Goal: Task Accomplishment & Management: Manage account settings

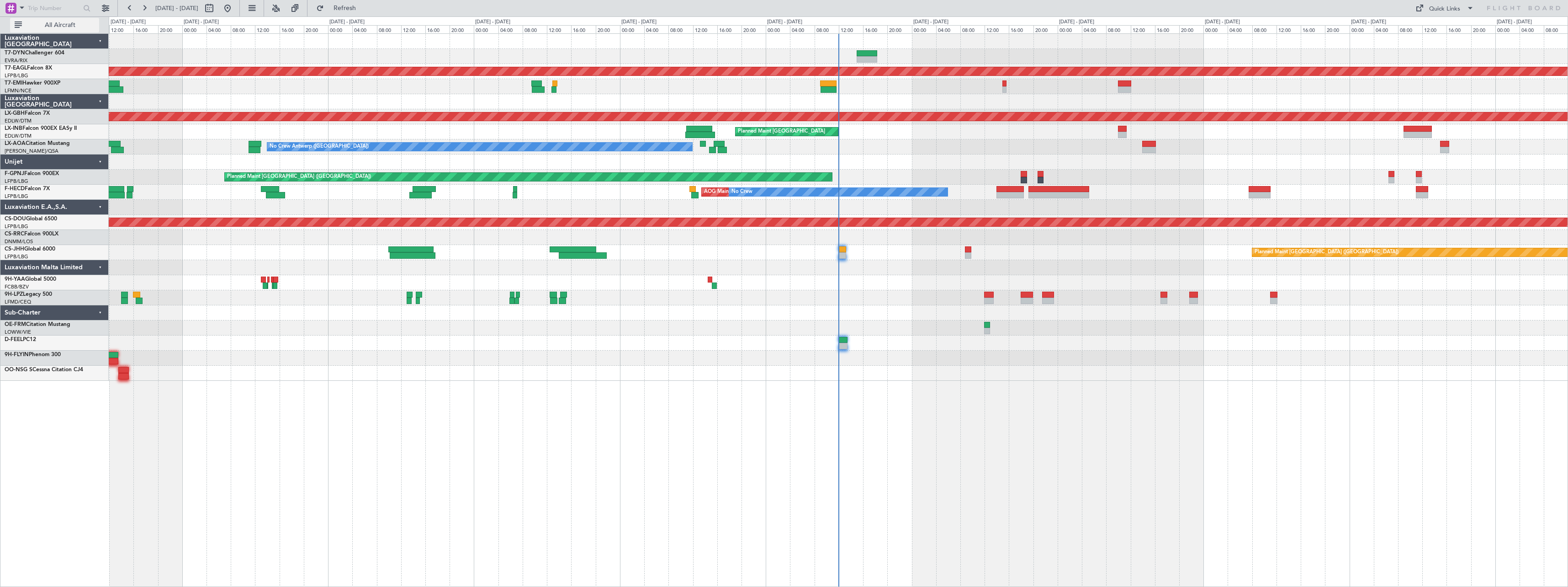
click at [43, 21] on button "All Aircraft" at bounding box center [55, 25] width 89 height 15
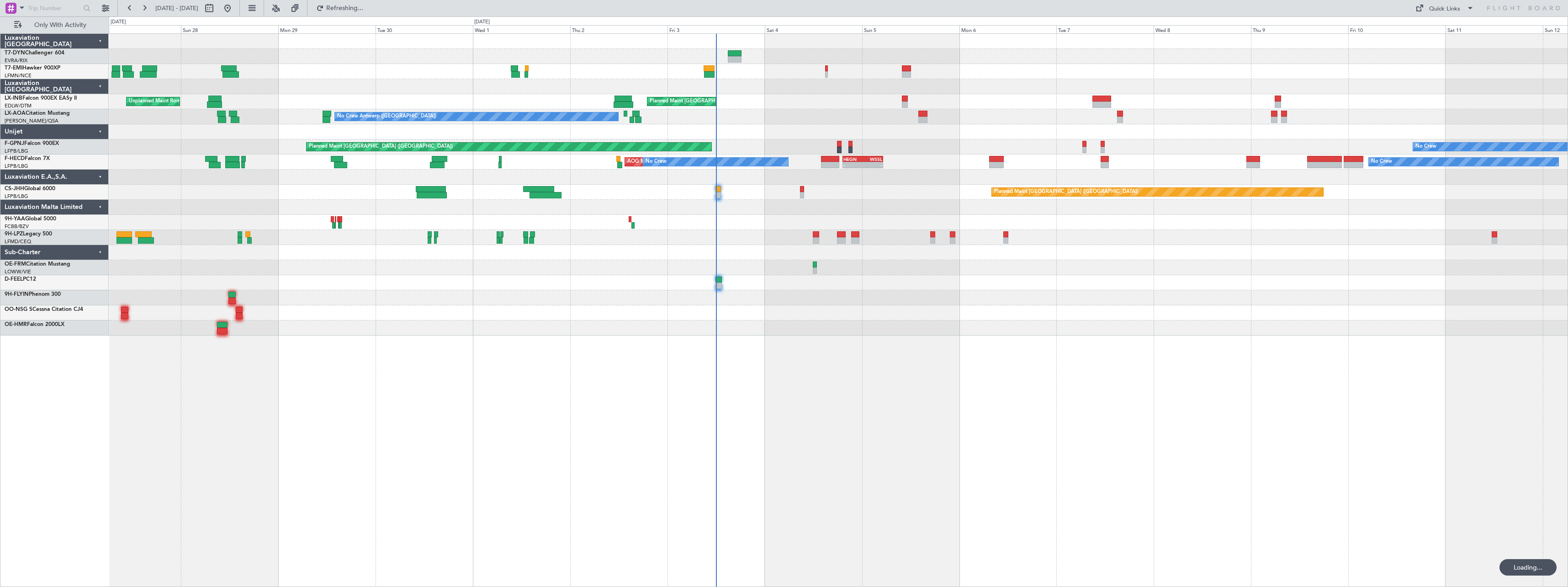
click at [581, 234] on div "No Crew Planned Maint Zurich Unplanned Maint Roma (Ciampino) Planned Maint Lond…" at bounding box center [838, 185] width 1459 height 301
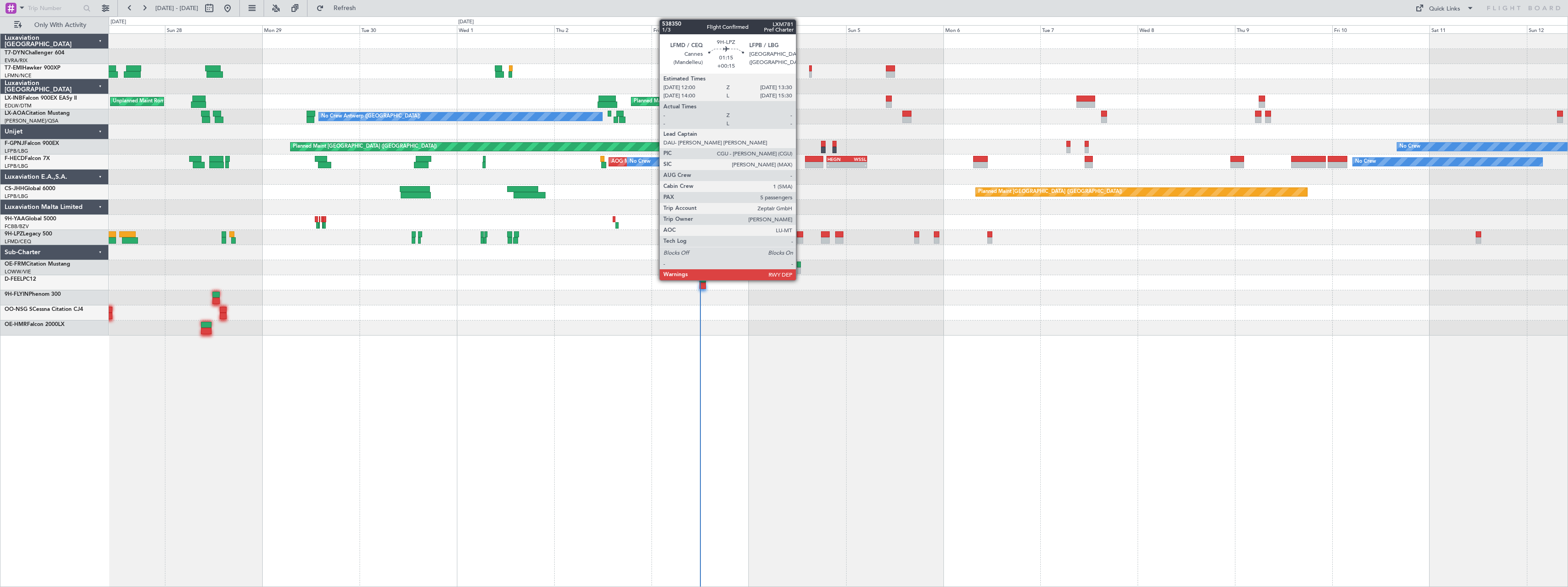
click at [581, 236] on div at bounding box center [800, 234] width 7 height 7
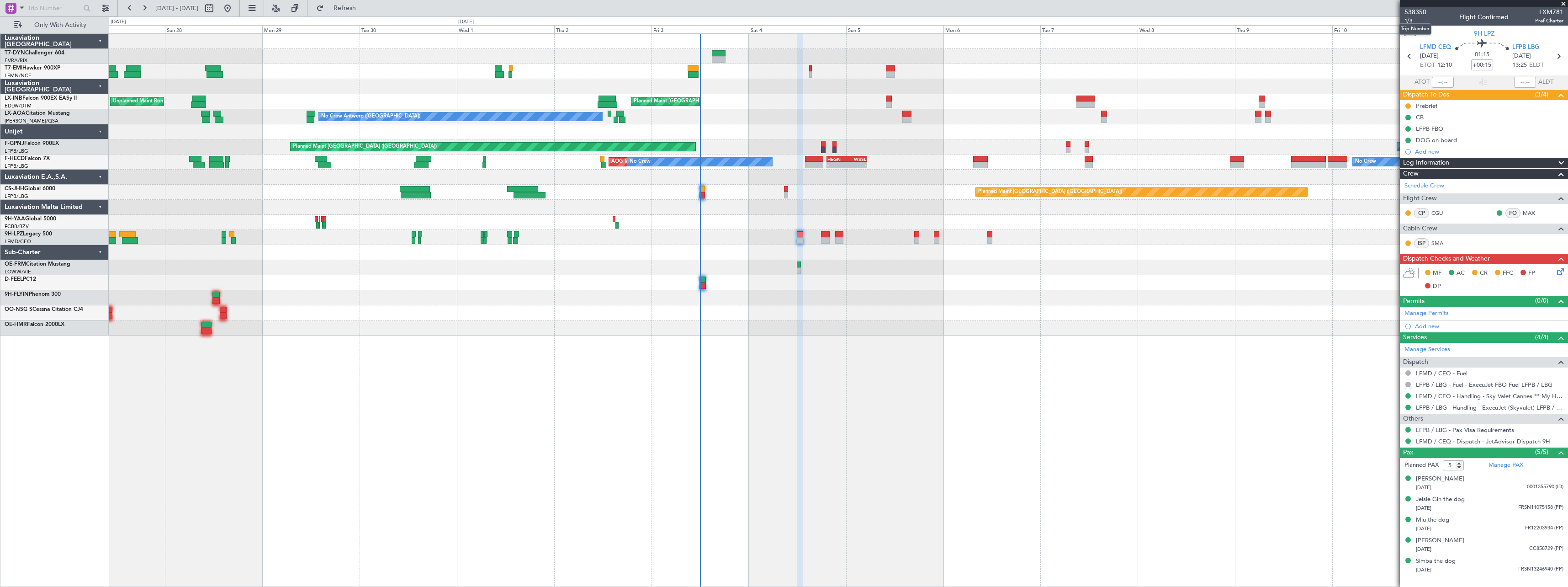
click at [581, 21] on mat-tooltip-component "Trip Number" at bounding box center [1415, 29] width 45 height 24
click at [581, 18] on mat-tooltip-component "Trip Number" at bounding box center [1415, 29] width 45 height 24
click at [581, 19] on mat-tooltip-component "Trip Number" at bounding box center [1415, 29] width 45 height 24
click at [581, 19] on span "1/3" at bounding box center [1415, 21] width 22 height 8
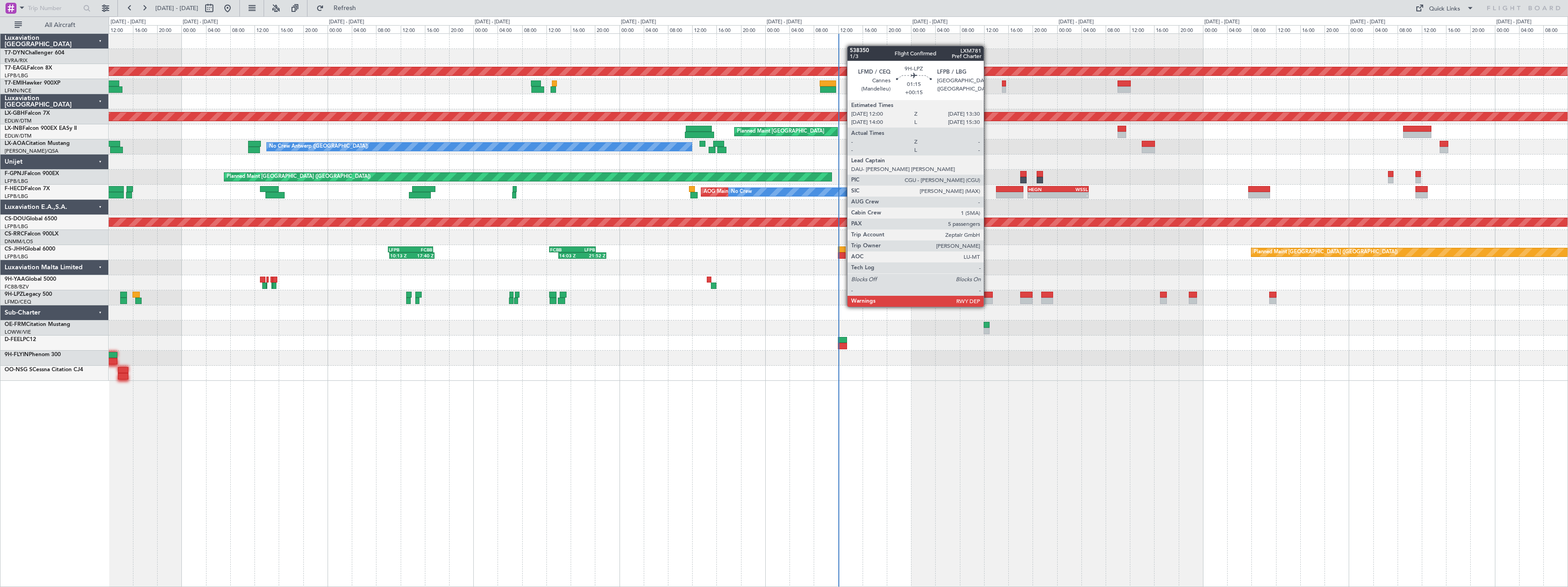
click at [988, 298] on div at bounding box center [988, 301] width 9 height 7
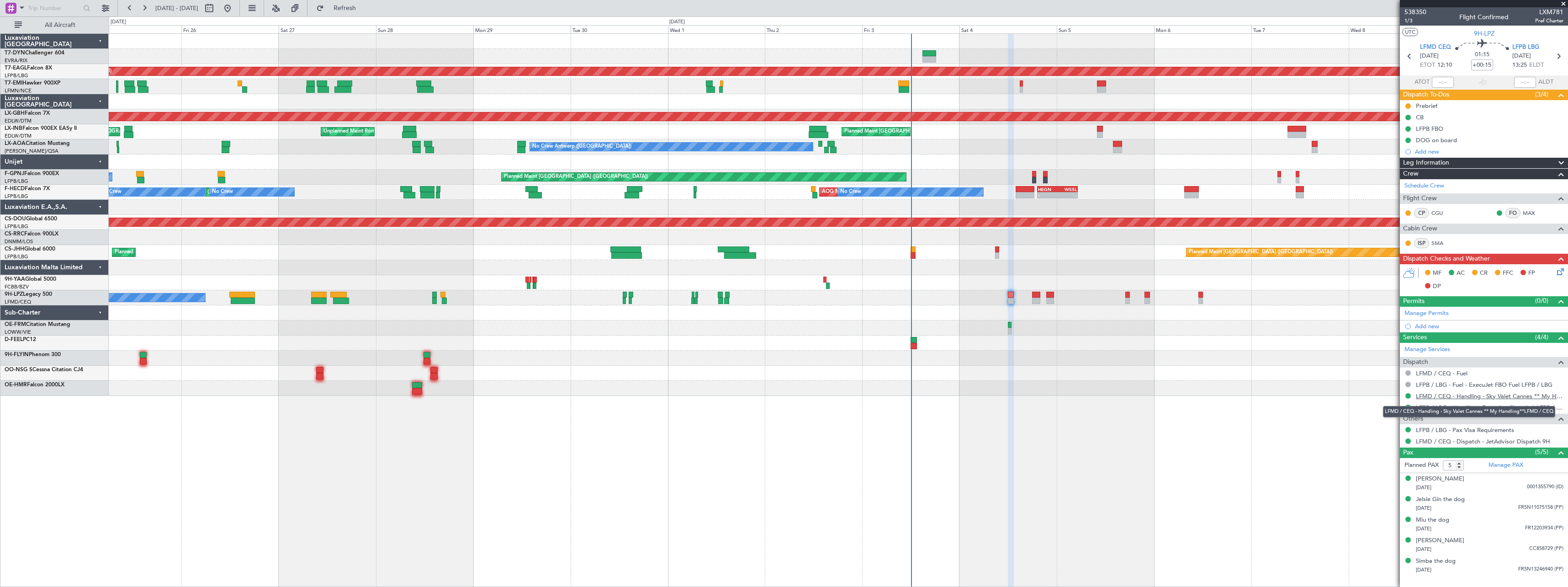
click at [1521, 397] on link "LFMD / CEQ - Handling - Sky Valet Cannes ** My Handling**LFMD / CEQ" at bounding box center [1489, 396] width 147 height 8
click at [34, 21] on button "All Aircraft" at bounding box center [55, 25] width 89 height 15
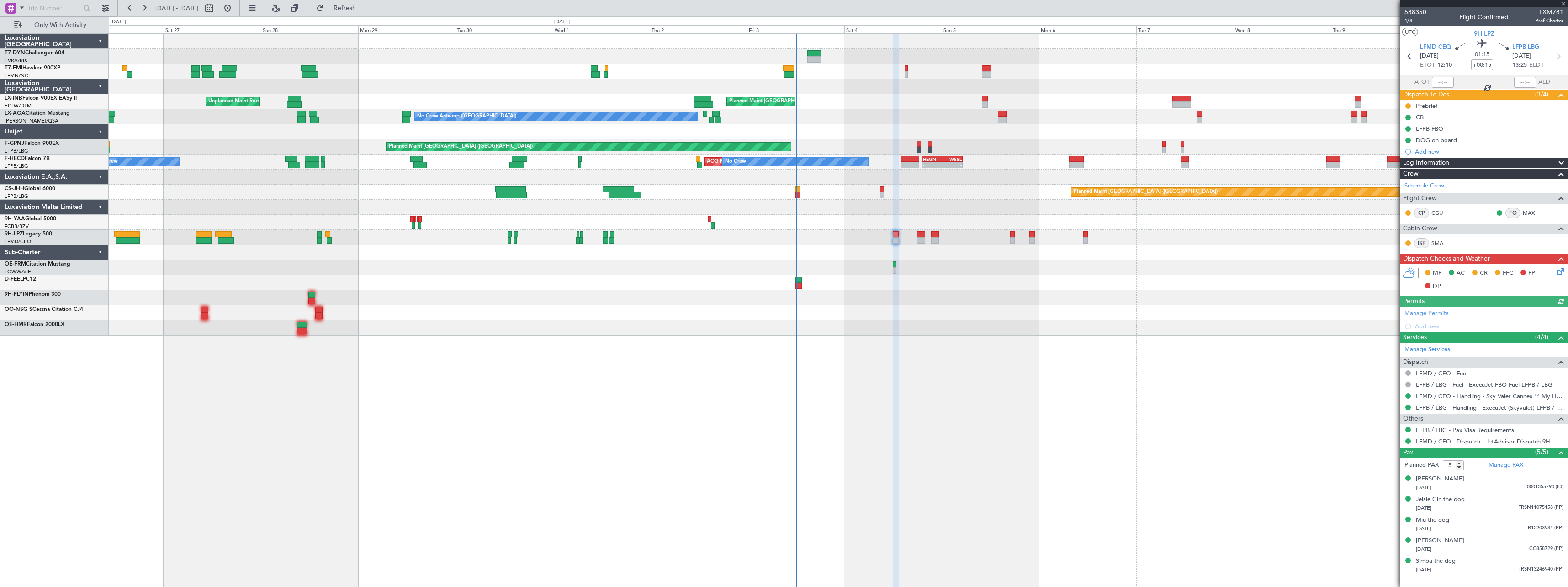
click at [943, 257] on div at bounding box center [838, 252] width 1459 height 15
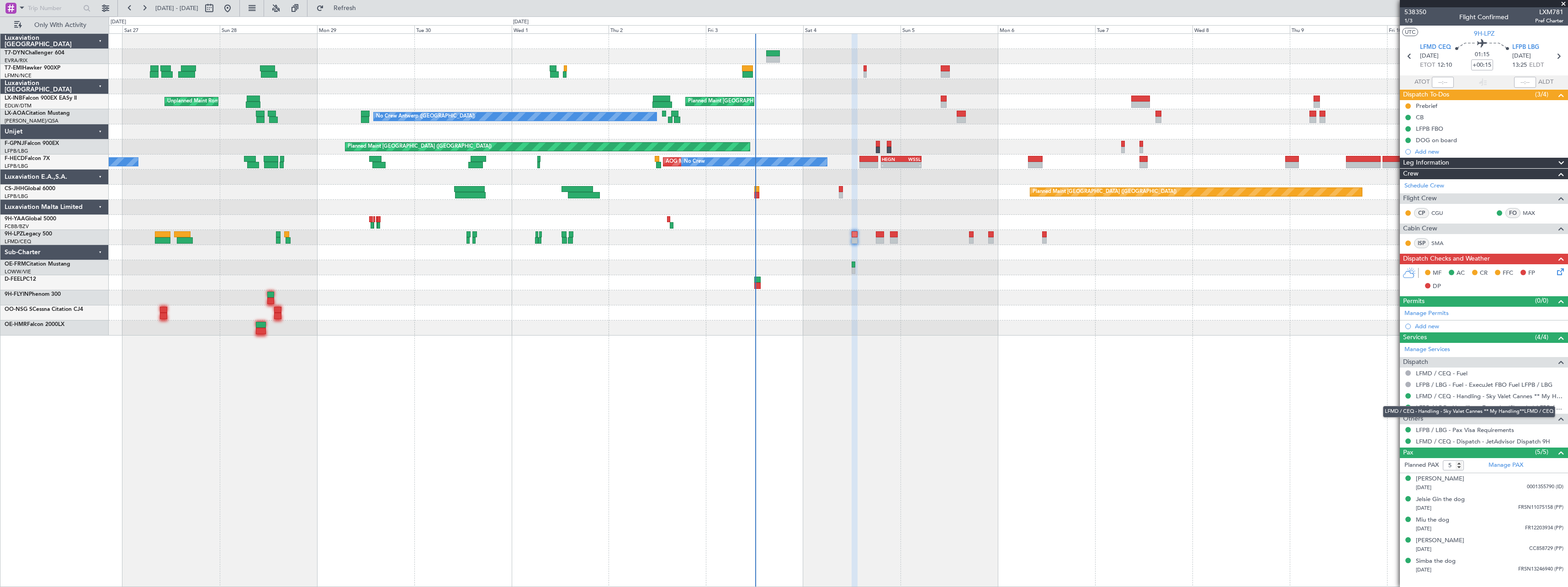
click at [1558, 408] on mat-tooltip-component "LFMD / CEQ - Handling - Sky Valet Cannes ** My Handling**LFMD / CEQ" at bounding box center [1469, 412] width 185 height 24
click at [1486, 405] on link "LFPB / LBG - Handling - ExecuJet (Skyvalet) LFPB / LBG" at bounding box center [1489, 407] width 147 height 8
click at [1563, 273] on icon at bounding box center [1559, 270] width 7 height 7
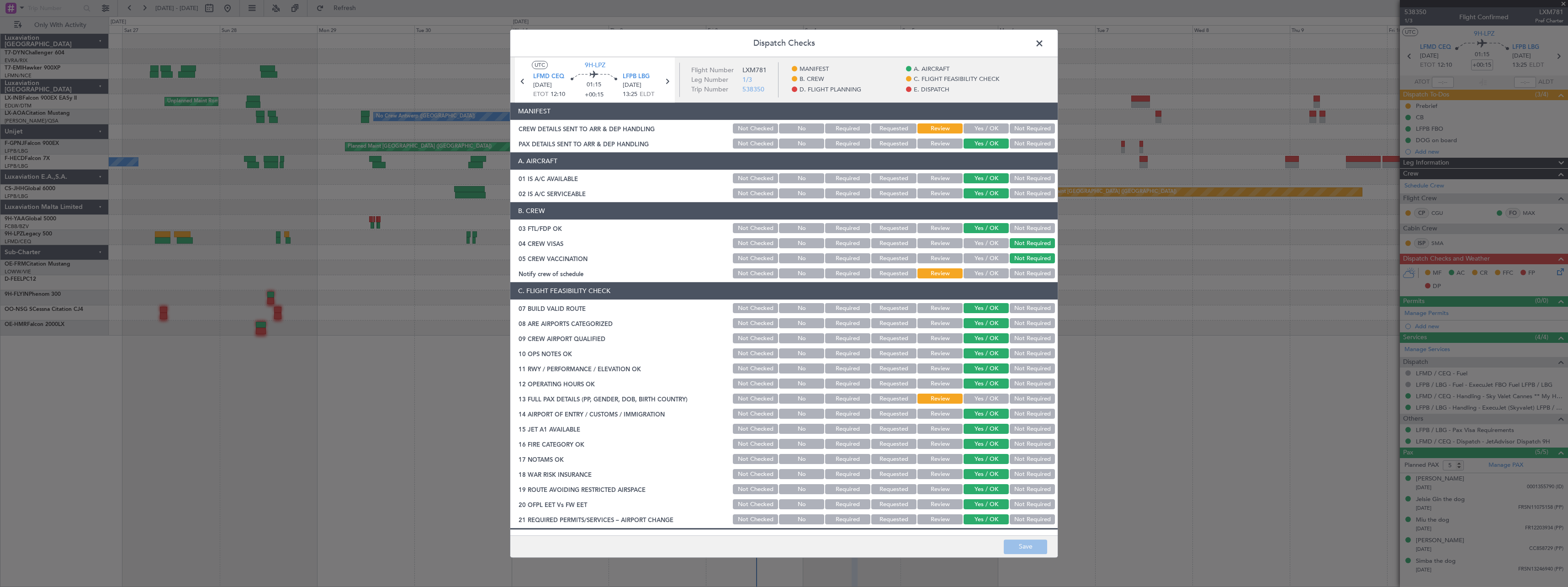
click at [989, 130] on button "Yes / OK" at bounding box center [986, 128] width 45 height 10
click at [1021, 549] on button "Save" at bounding box center [1025, 547] width 43 height 15
click at [1044, 44] on span at bounding box center [1044, 46] width 0 height 18
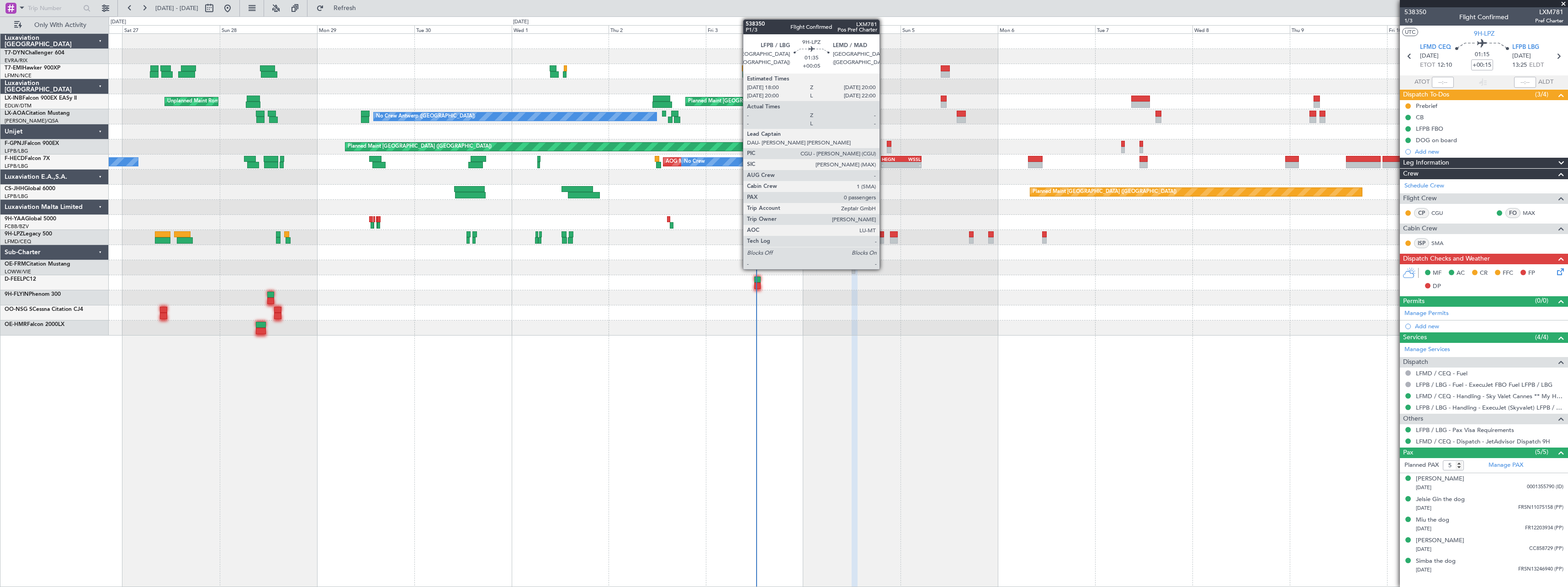
click at [884, 236] on div at bounding box center [880, 234] width 9 height 7
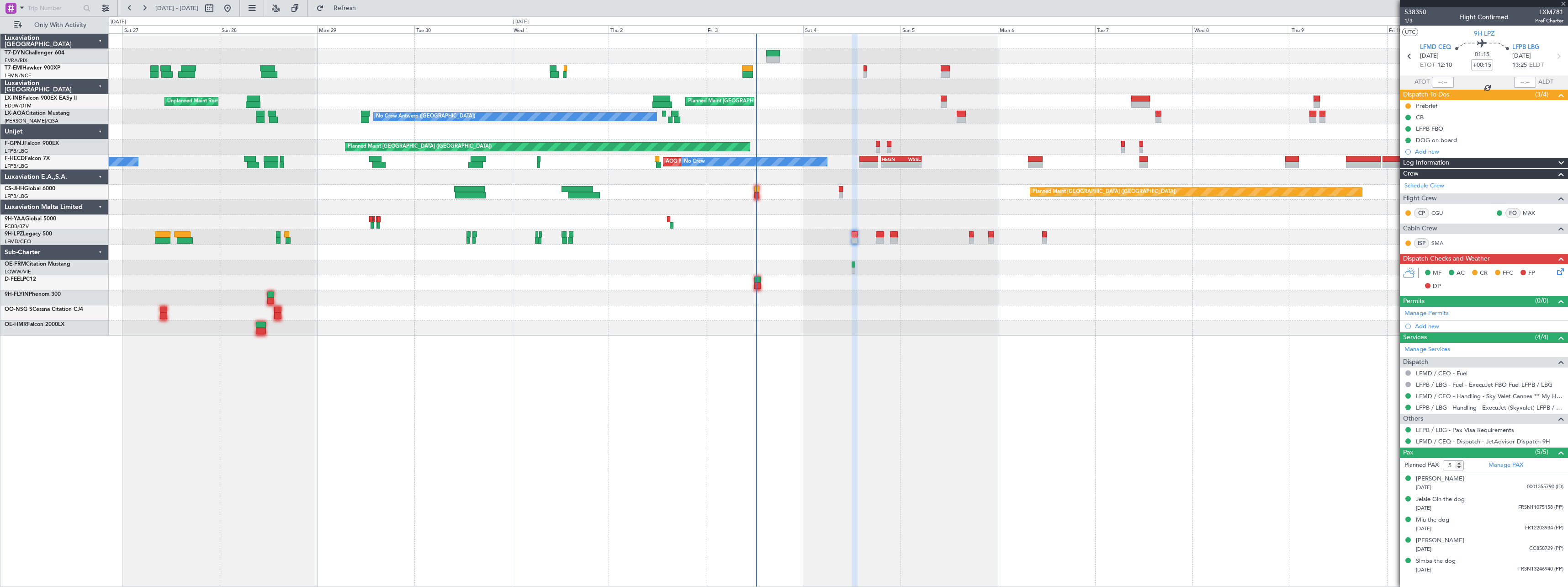
click at [880, 236] on div at bounding box center [880, 234] width 9 height 7
type input "+00:05"
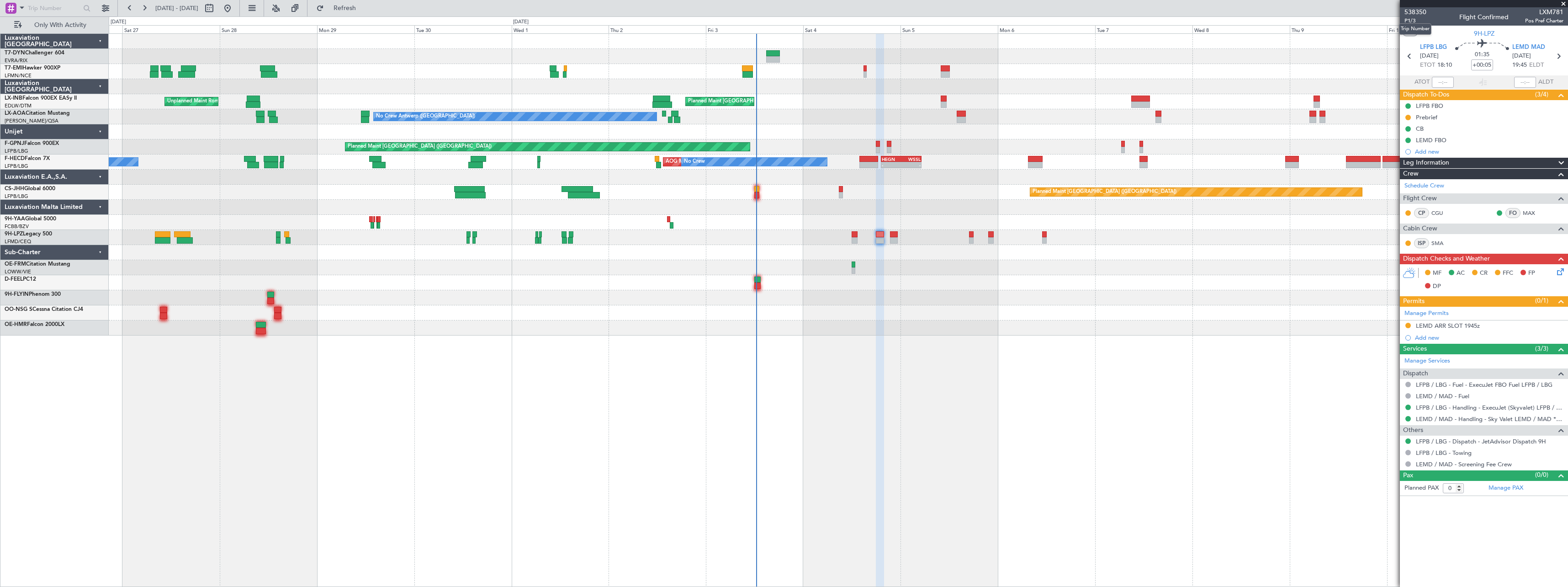
click at [1407, 20] on mat-tooltip-component "Trip Number" at bounding box center [1415, 29] width 45 height 24
click at [1411, 20] on mat-tooltip-component "Trip Number" at bounding box center [1415, 29] width 45 height 24
click at [1408, 18] on mat-tooltip-component "Trip Number" at bounding box center [1415, 29] width 45 height 24
click at [1415, 18] on mat-tooltip-component "Trip Number" at bounding box center [1415, 29] width 45 height 24
click at [1413, 21] on span "P1/3" at bounding box center [1415, 21] width 22 height 8
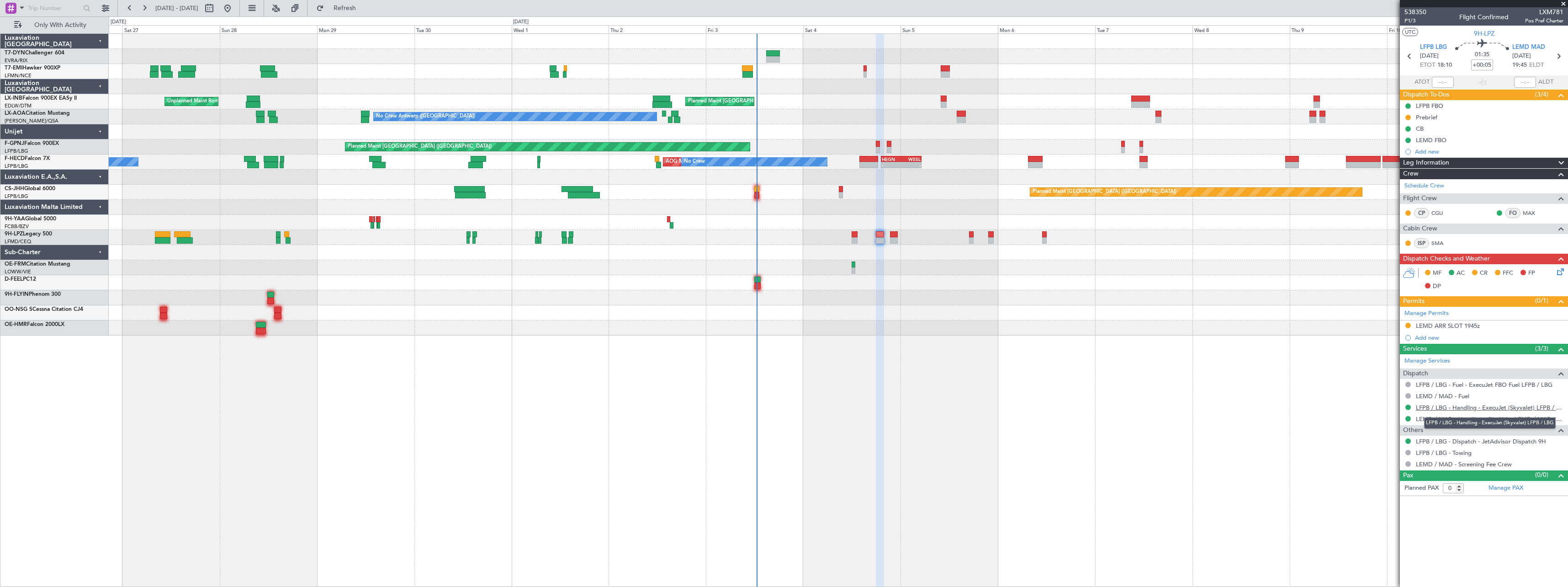
click at [1523, 407] on link "LFPB / LBG - Handling - ExecuJet (Skyvalet) LFPB / LBG" at bounding box center [1489, 407] width 147 height 8
click at [1495, 417] on link "LEMD / MAD - Handling - Sky Valet LEMD / MAD **MY HANDLING**" at bounding box center [1489, 419] width 147 height 8
click at [1556, 270] on icon at bounding box center [1559, 270] width 7 height 7
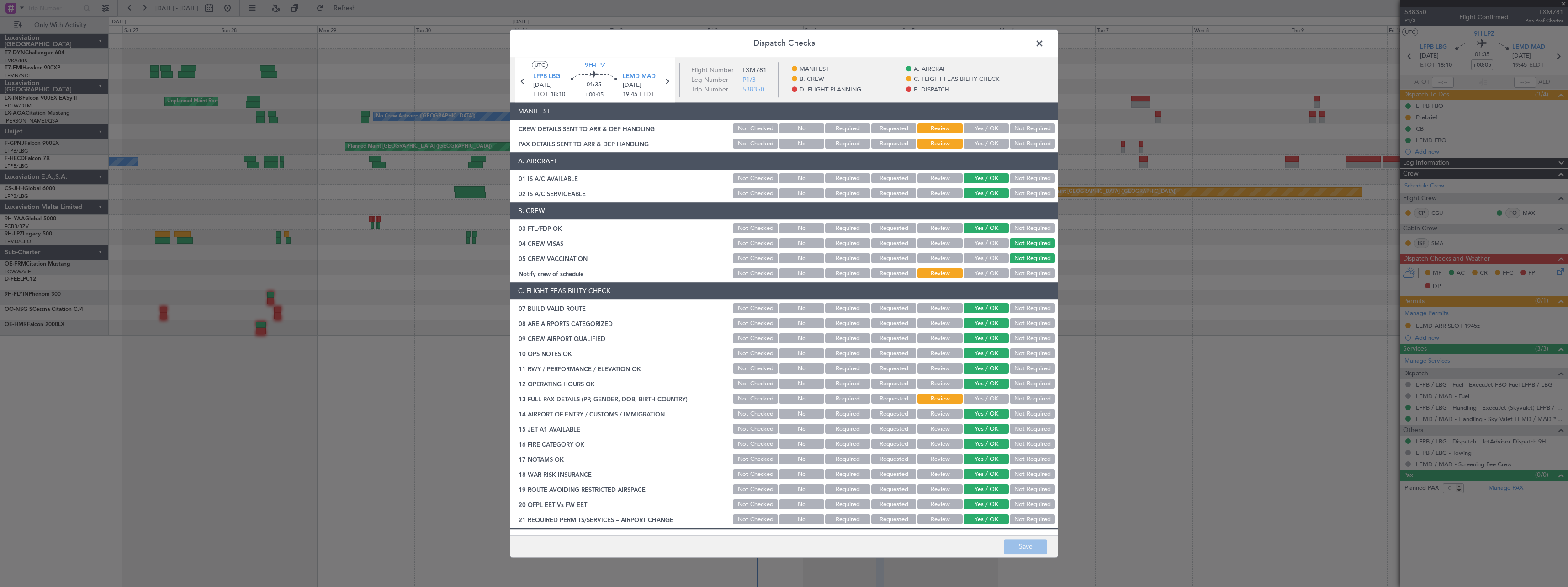
click at [985, 128] on button "Yes / OK" at bounding box center [986, 128] width 45 height 10
click at [984, 141] on button "Yes / OK" at bounding box center [986, 144] width 45 height 10
click at [1029, 541] on button "Save" at bounding box center [1025, 547] width 43 height 15
click at [1044, 43] on span at bounding box center [1044, 46] width 0 height 18
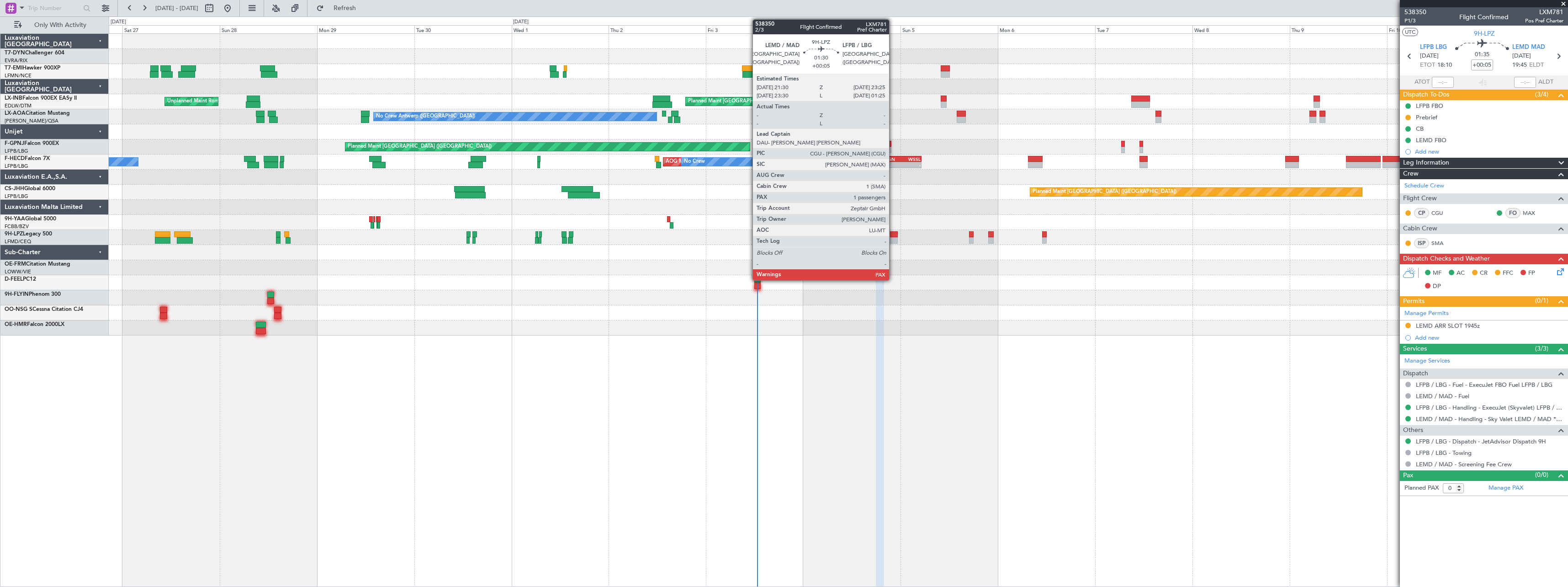
click at [893, 241] on div at bounding box center [894, 241] width 9 height 7
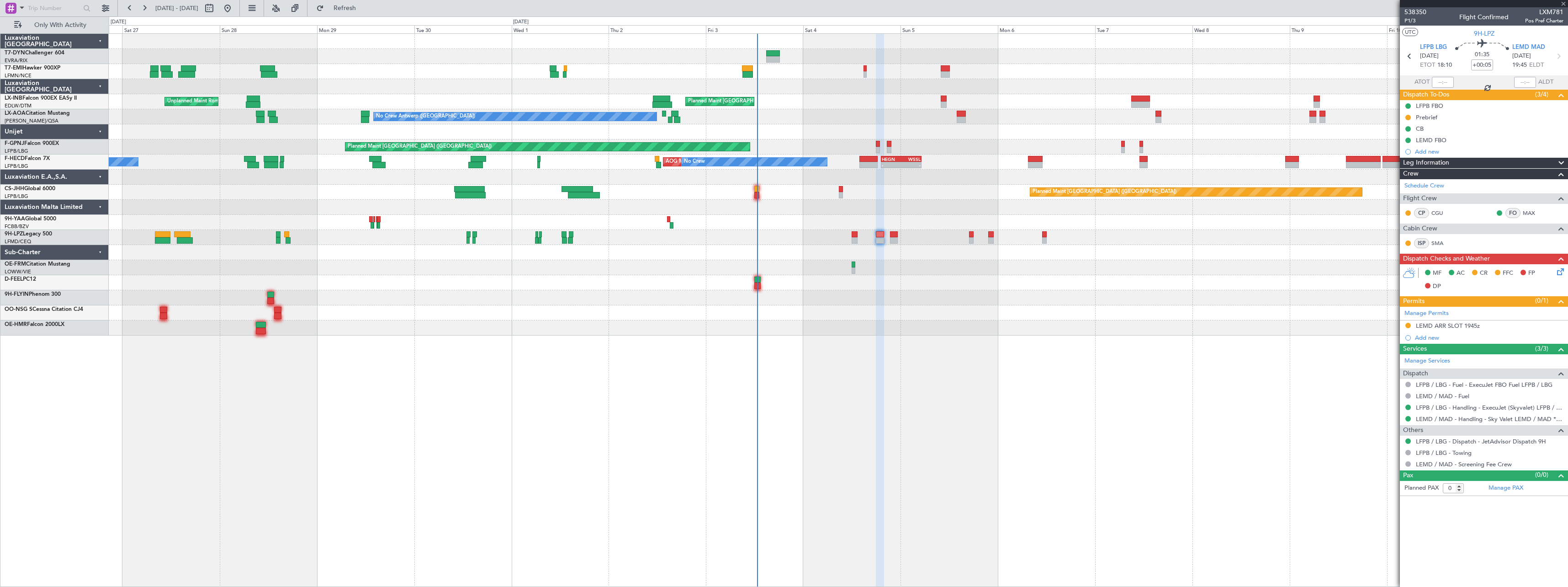
type input "1"
